Goal: Download file/media

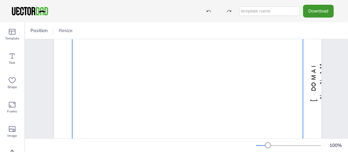
scroll to position [65, 0]
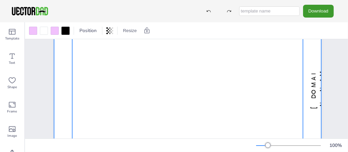
click at [64, 97] on div at bounding box center [188, 87] width 268 height 207
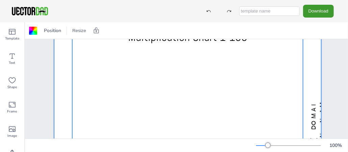
scroll to position [0, 0]
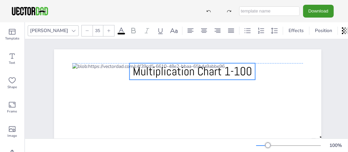
drag, startPoint x: 128, startPoint y: 70, endPoint x: 132, endPoint y: 72, distance: 5.2
click at [132, 72] on p "Multiplication Chart 1-100" at bounding box center [193, 71] width 126 height 17
click at [205, 51] on icon at bounding box center [204, 50] width 8 height 8
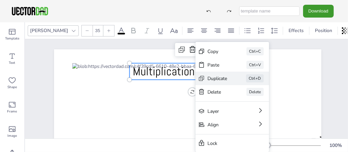
click at [253, 78] on div "Ctrl+D" at bounding box center [256, 78] width 18 height 8
type input "--"
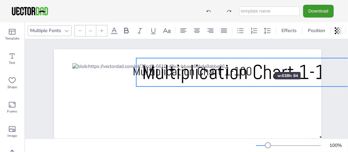
drag, startPoint x: 260, startPoint y: 72, endPoint x: 254, endPoint y: 60, distance: 12.9
click at [254, 60] on div "[DOMAIN_NAME] Multiplication Chart 1-100 Multiplication Chart 1-100" at bounding box center [188, 152] width 268 height 207
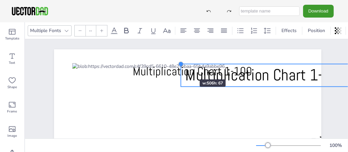
drag, startPoint x: 135, startPoint y: 59, endPoint x: 180, endPoint y: 67, distance: 45.4
click at [180, 67] on div "[DOMAIN_NAME] Multiplication Chart 1-100 Multiplication Chart 1-100" at bounding box center [188, 152] width 268 height 207
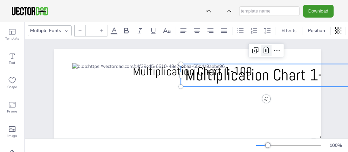
click at [266, 51] on icon at bounding box center [267, 50] width 6 height 7
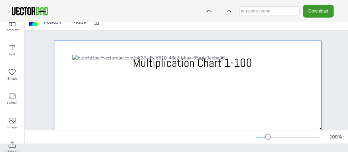
scroll to position [16, 0]
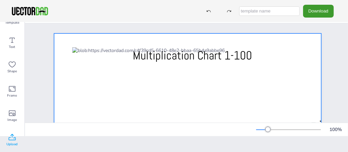
click at [14, 146] on span "Upload" at bounding box center [12, 144] width 11 height 5
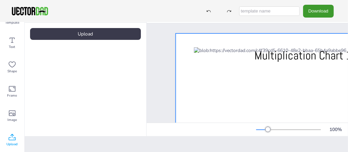
click at [119, 37] on div "Upload" at bounding box center [85, 34] width 111 height 12
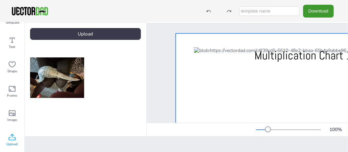
click at [133, 58] on div at bounding box center [85, 78] width 111 height 54
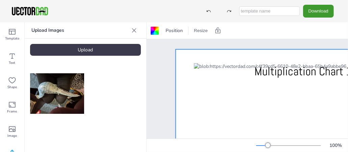
click at [134, 31] on icon at bounding box center [134, 30] width 7 height 7
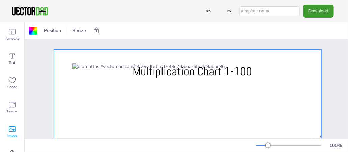
click at [11, 132] on icon at bounding box center [12, 130] width 7 height 6
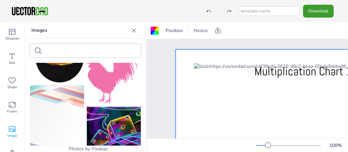
scroll to position [68, 0]
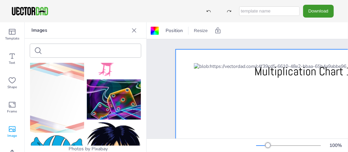
click at [134, 32] on icon at bounding box center [134, 30] width 7 height 7
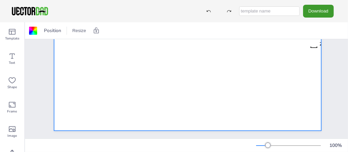
scroll to position [133, 0]
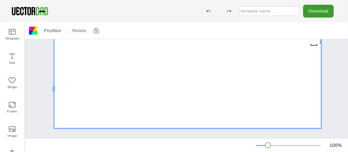
drag, startPoint x: 54, startPoint y: 82, endPoint x: 52, endPoint y: 86, distance: 5.2
click at [52, 86] on div "[DOMAIN_NAME] Multiplication Chart 1-100" at bounding box center [188, 25] width 288 height 207
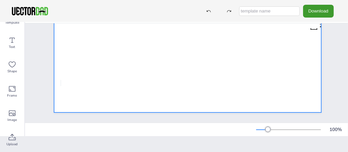
scroll to position [65, 0]
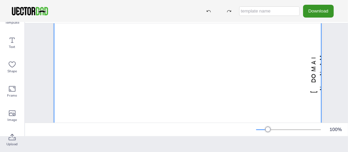
click at [319, 14] on button "Download" at bounding box center [318, 11] width 31 height 13
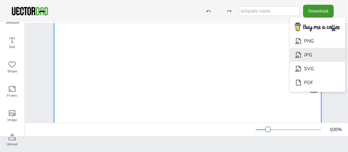
click at [302, 51] on icon "Download" at bounding box center [298, 54] width 7 height 7
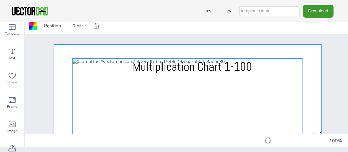
scroll to position [0, 0]
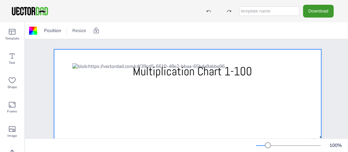
click at [186, 18] on div "Download PNG JPG SVG PDF" at bounding box center [174, 11] width 348 height 22
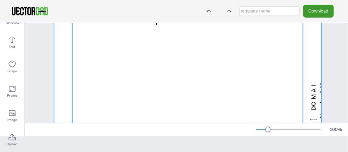
scroll to position [31, 0]
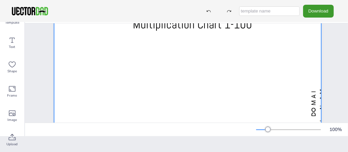
click at [256, 11] on input "text" at bounding box center [270, 10] width 61 height 9
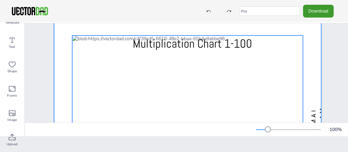
scroll to position [0, 0]
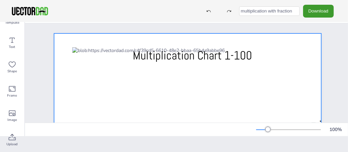
click at [279, 12] on input "multiplication with fraction" at bounding box center [270, 10] width 61 height 9
type input "multiplication using fraction"
